Goal: Transaction & Acquisition: Purchase product/service

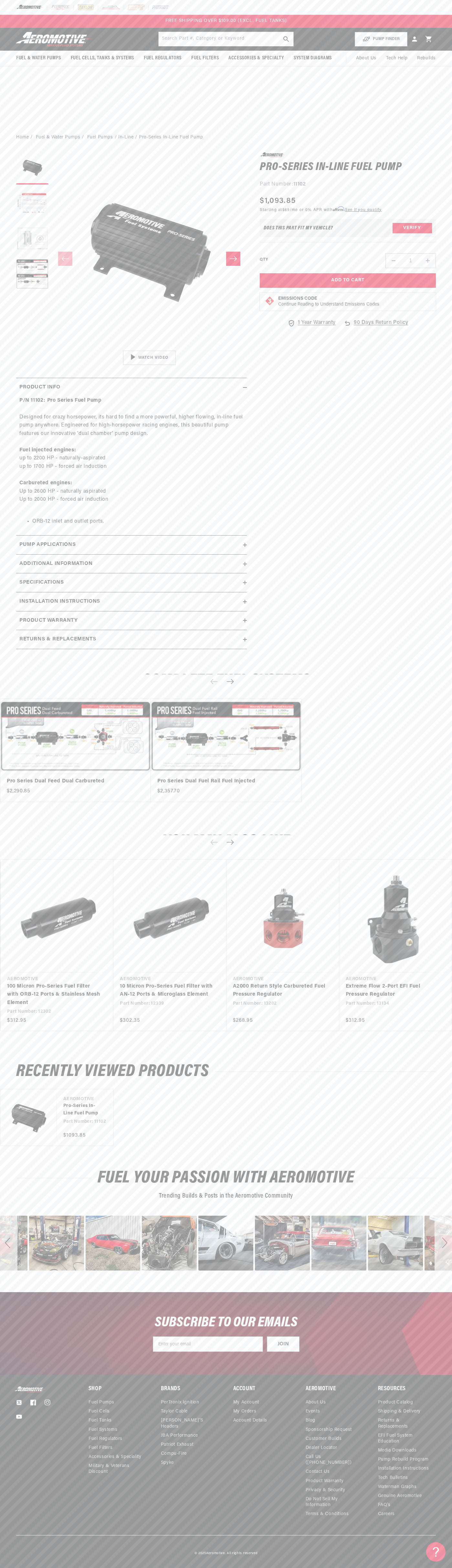
click at [147, 13] on div at bounding box center [226, 7] width 452 height 15
click at [447, 522] on section "0.0 star rating Write a review Pro-Series In-Line Fuel Pump Pro-Series In-Line …" at bounding box center [226, 403] width 452 height 514
click at [351, 1563] on html "Skip to content Your cart Your cart is empty Loading... You may also like Subto…" at bounding box center [226, 784] width 452 height 1568
click at [13, 1059] on body "Skip to content Your cart Your cart is empty Loading... You may also like Subto…" at bounding box center [226, 784] width 452 height 1568
